Goal: Transaction & Acquisition: Purchase product/service

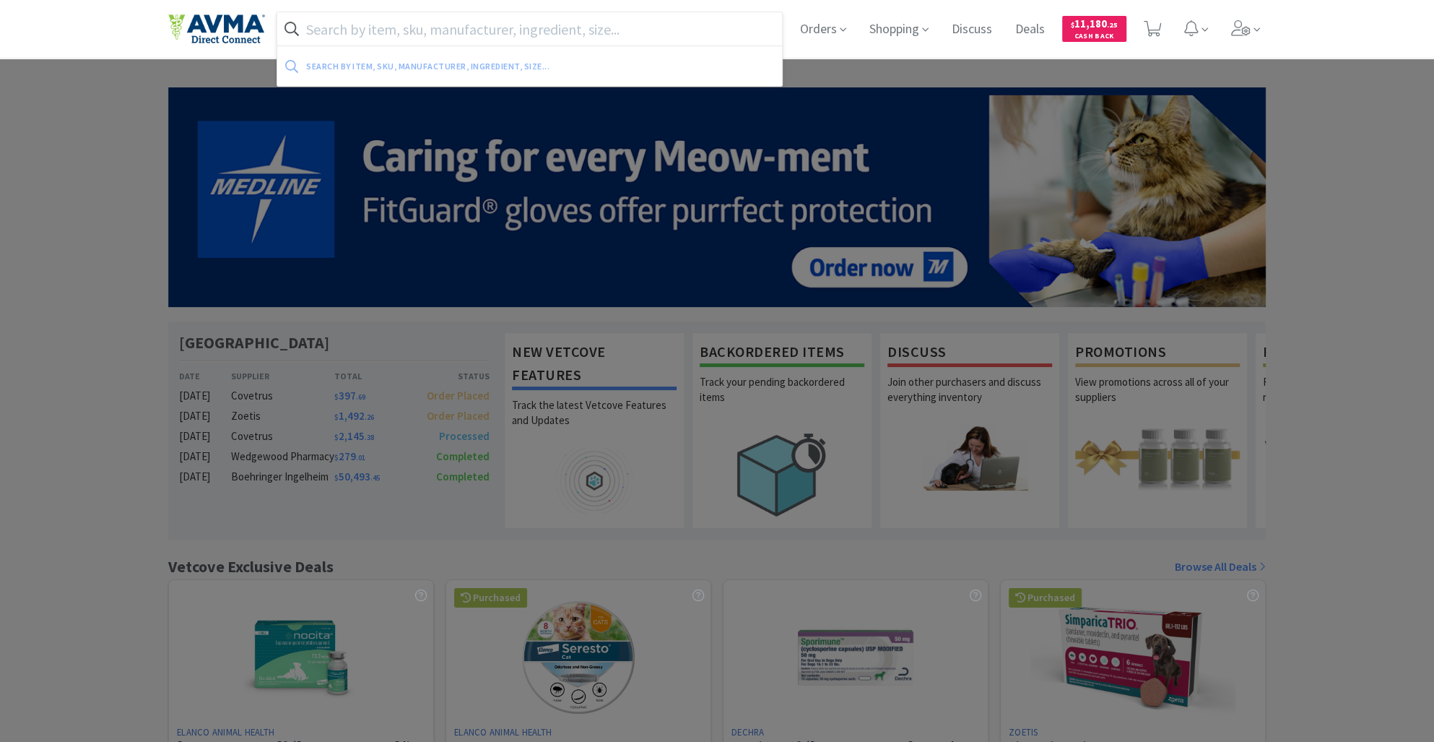
click at [412, 28] on input "text" at bounding box center [529, 28] width 505 height 33
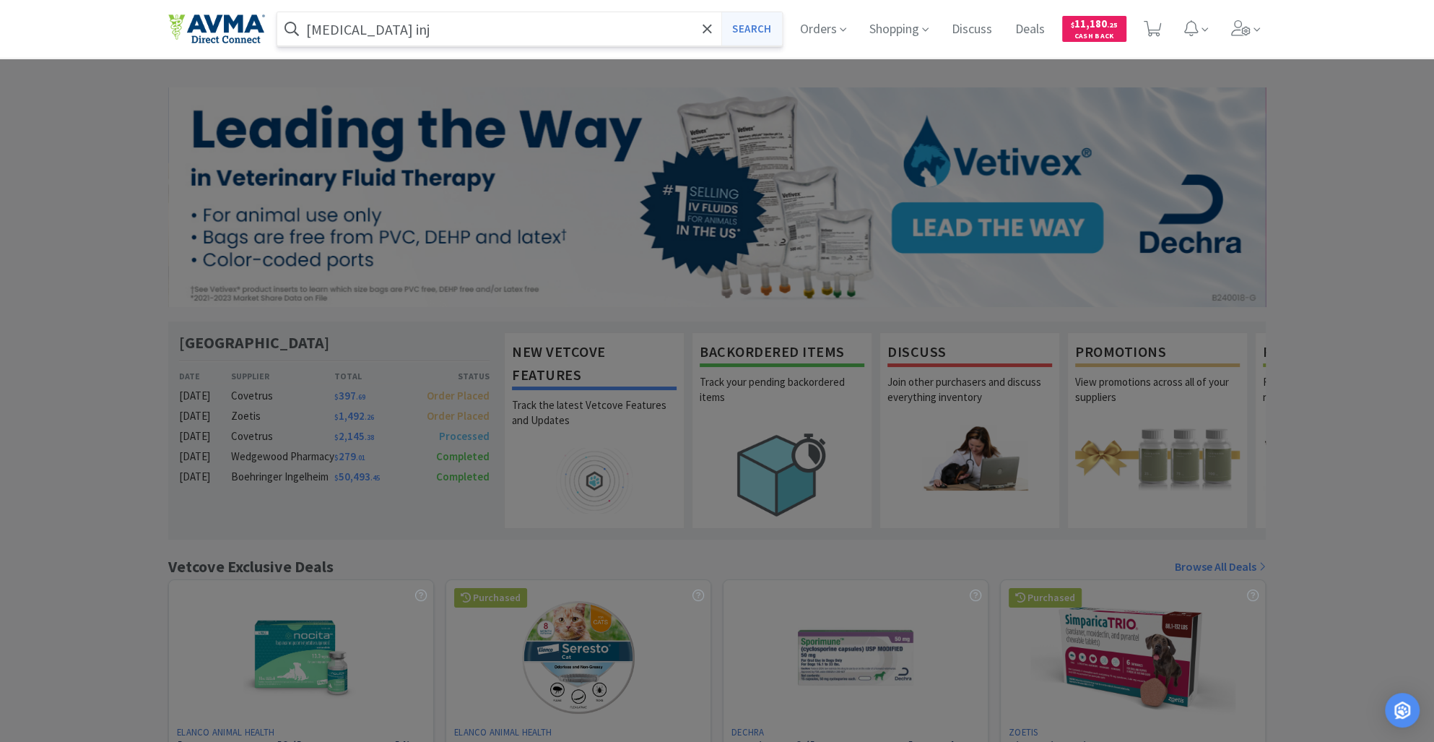
type input "[MEDICAL_DATA] inj"
click at [753, 30] on button "Search" at bounding box center [751, 28] width 60 height 33
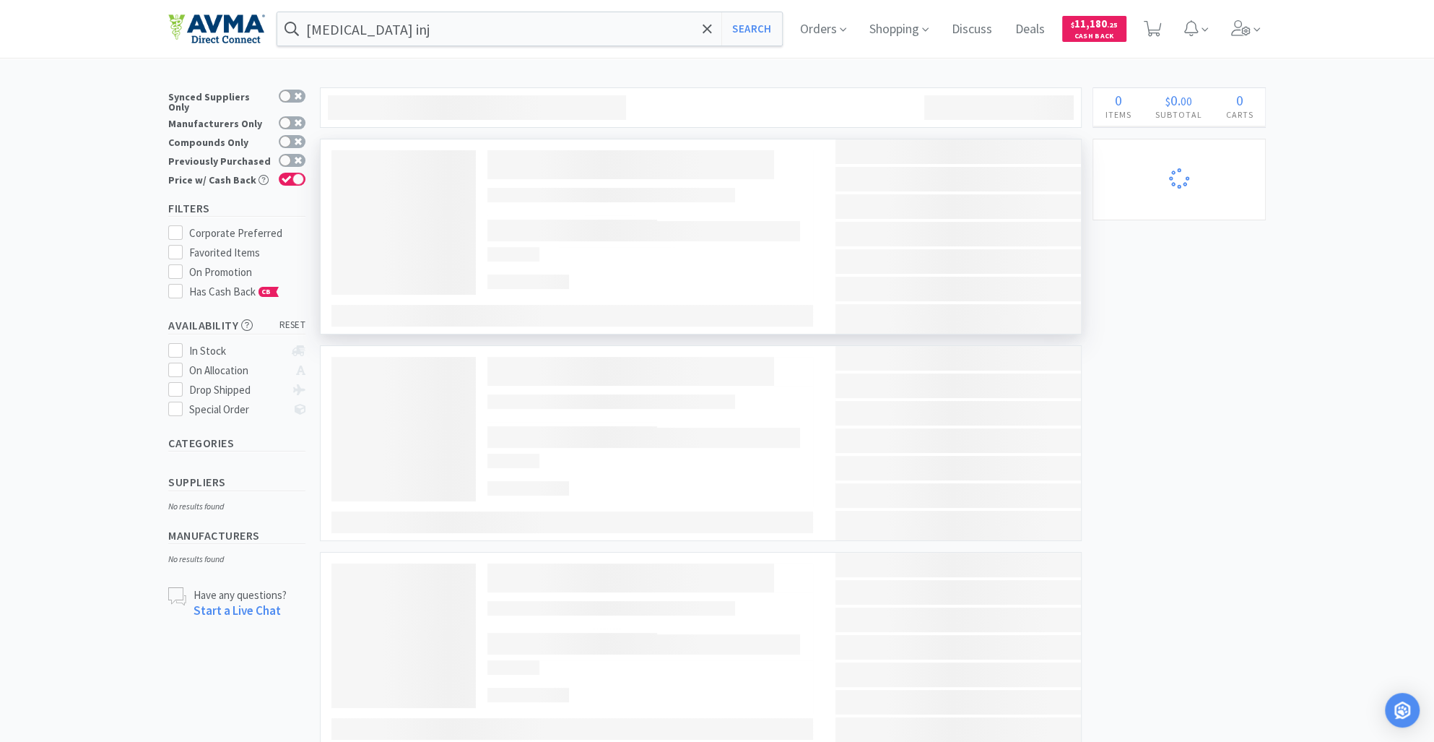
select select "4"
select select "2"
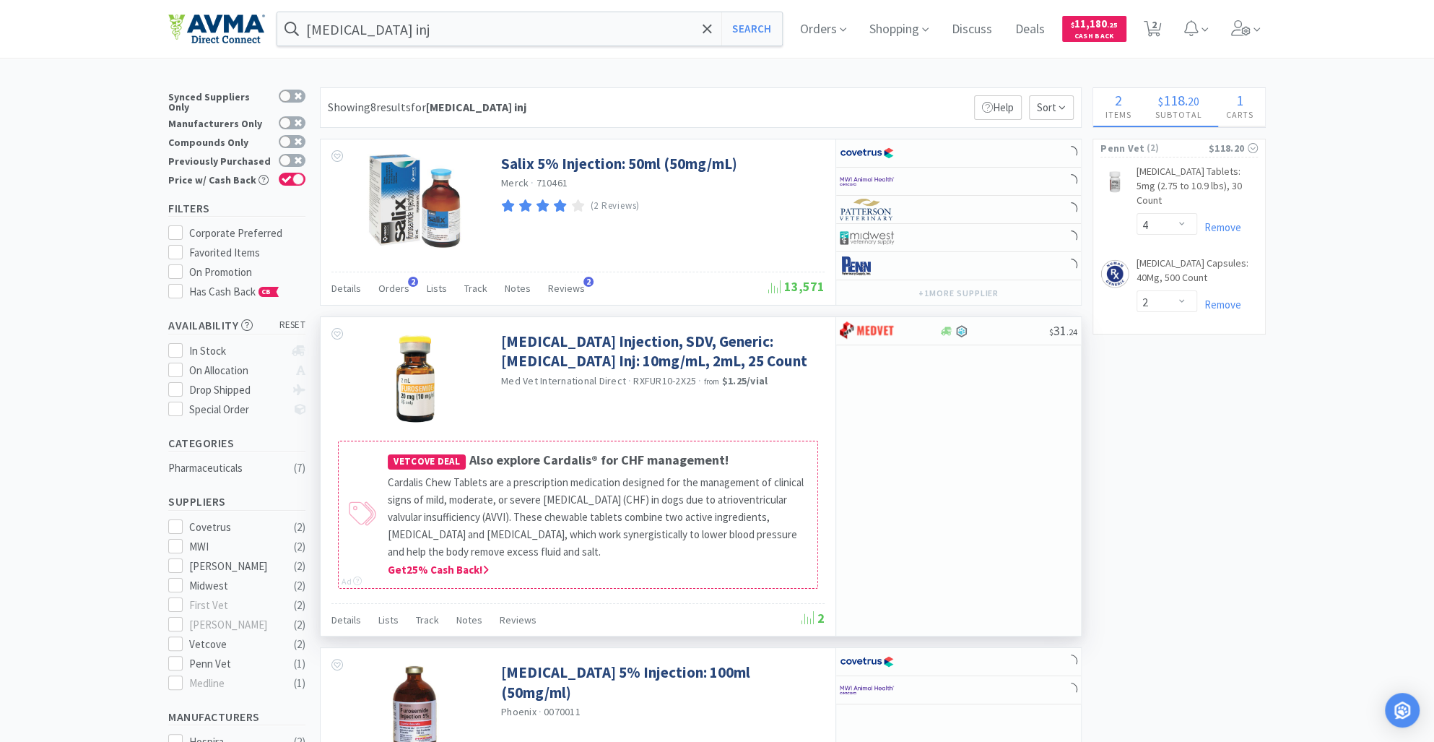
select select "6"
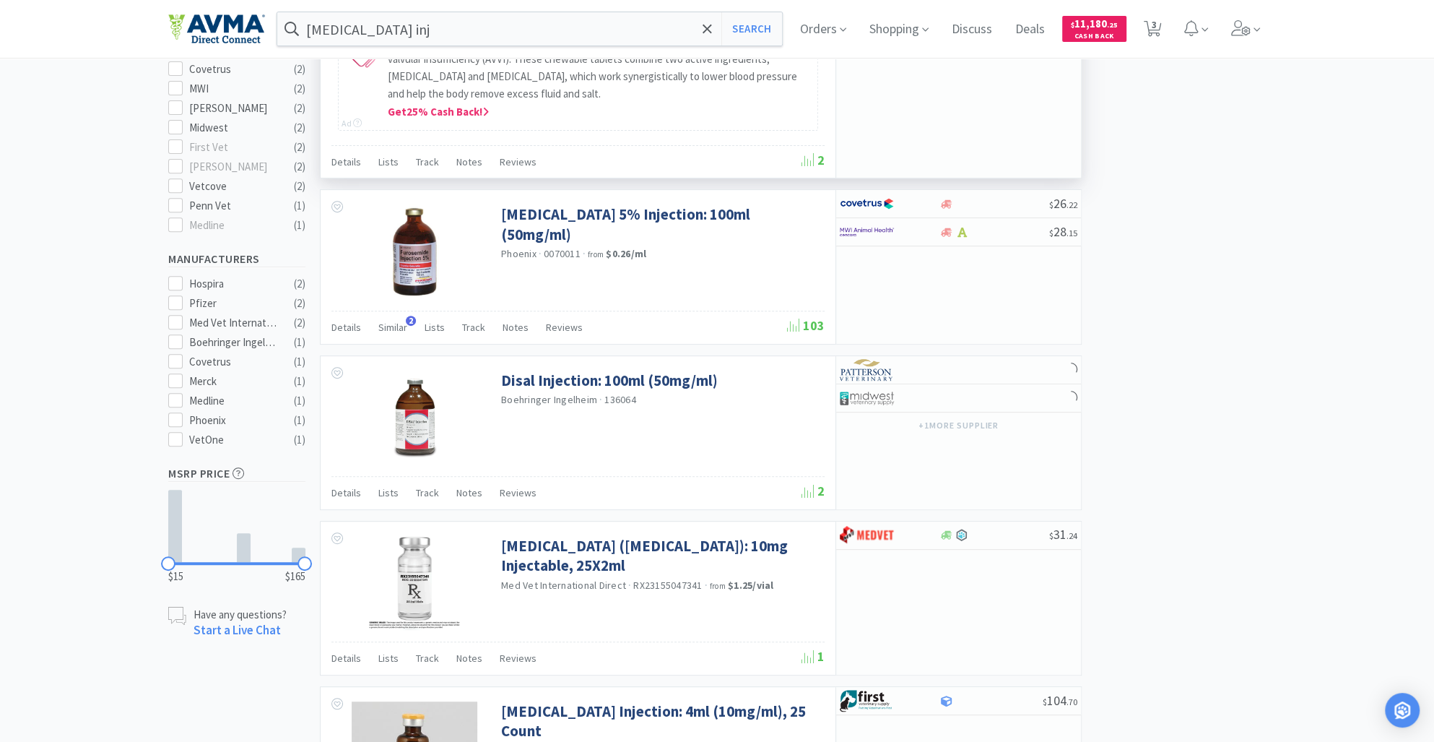
scroll to position [483, 0]
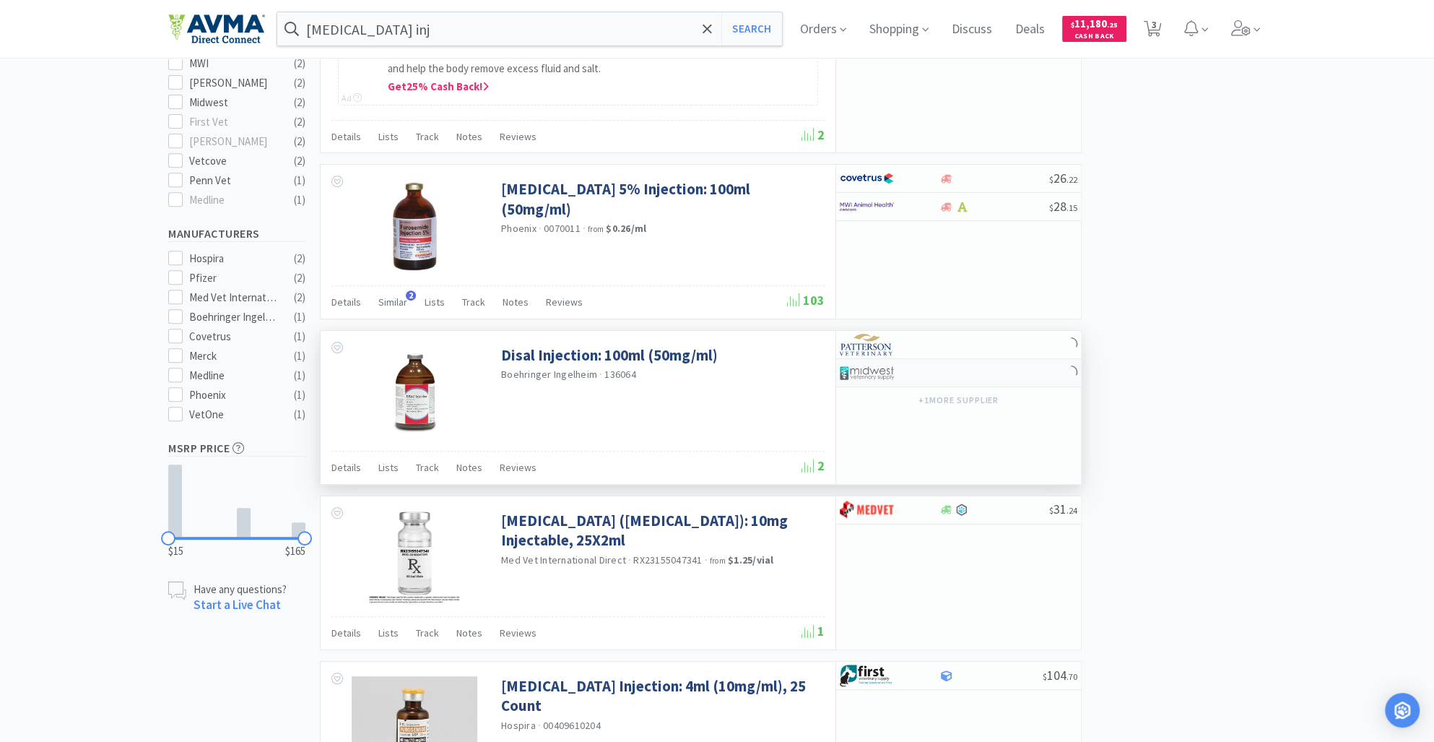
select select "1"
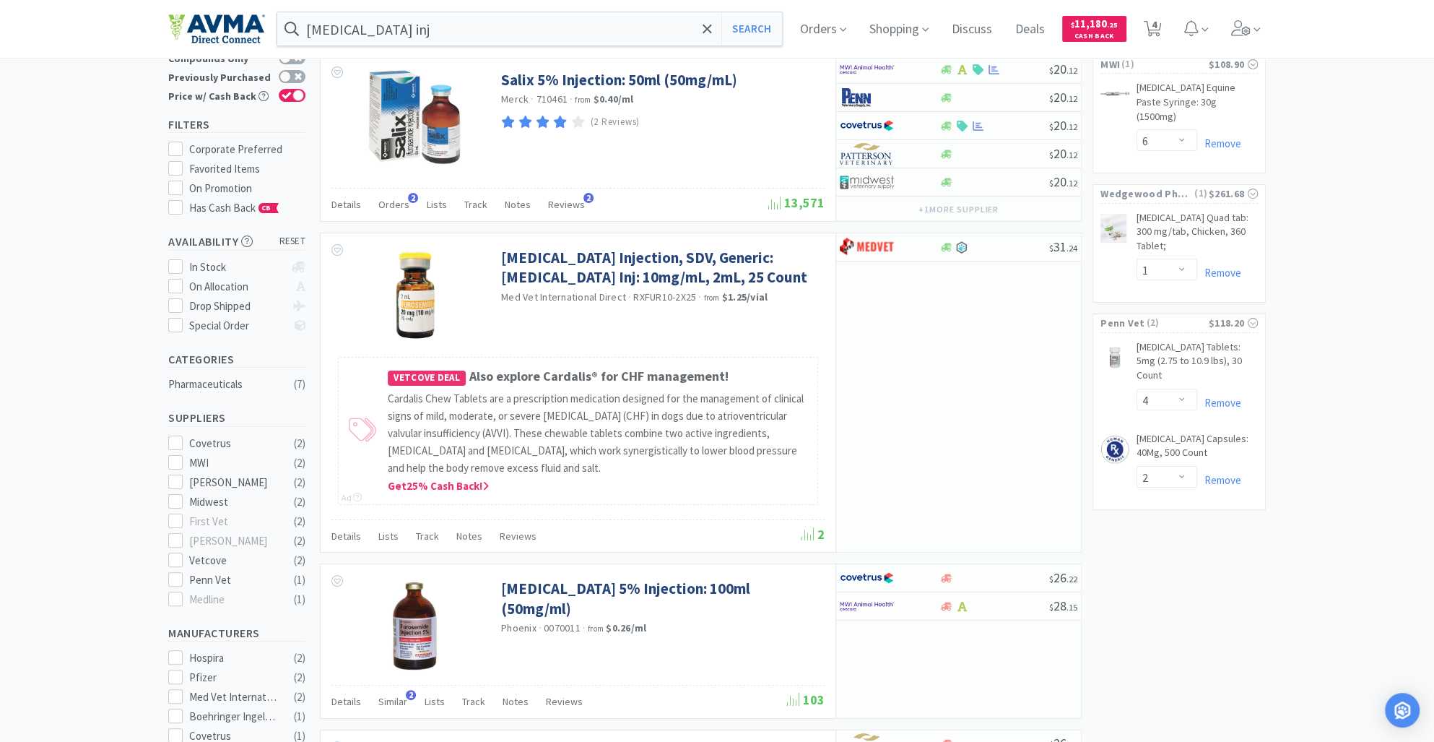
scroll to position [0, 0]
